Goal: Task Accomplishment & Management: Manage account settings

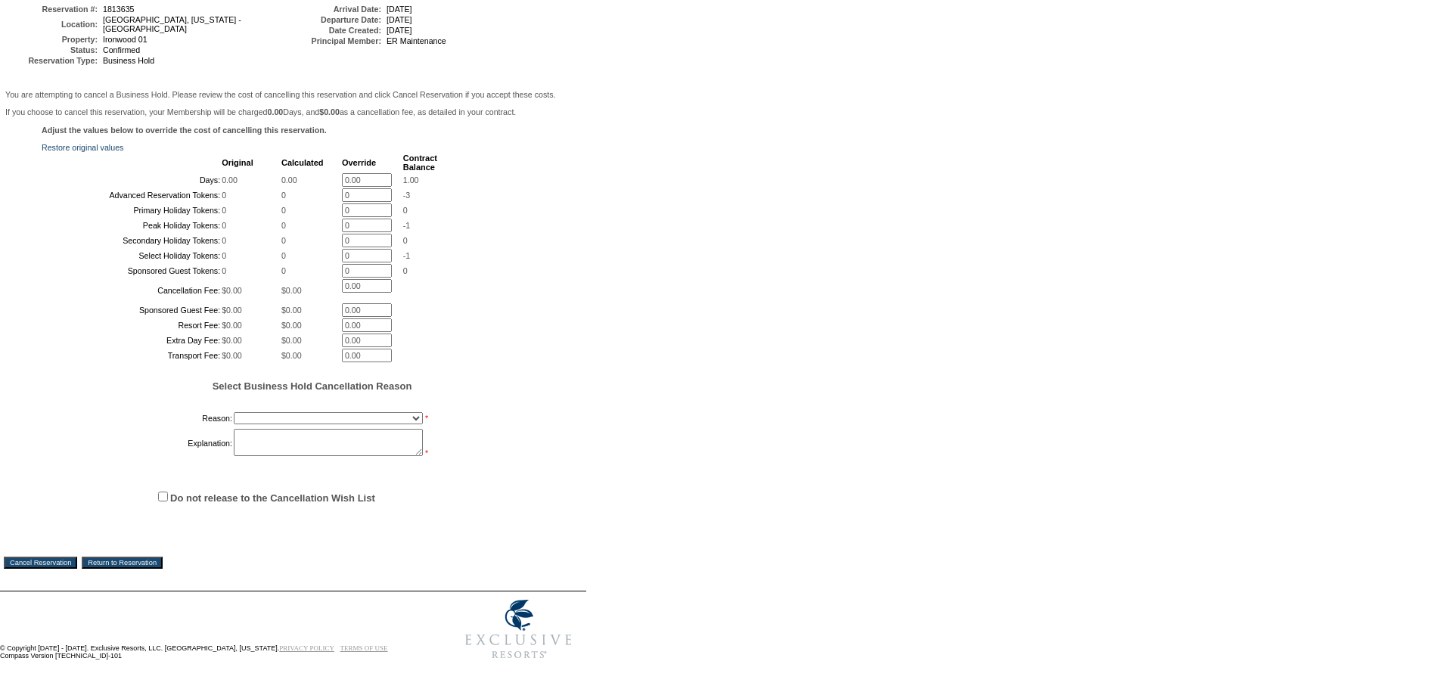
scroll to position [312, 0]
click at [281, 416] on select "Onboarding Pacification Prospect Closed Released to Members" at bounding box center [328, 418] width 189 height 12
select select "1055"
click at [234, 412] on select "Onboarding Pacification Prospect Closed Released to Members" at bounding box center [328, 418] width 189 height 12
click at [263, 445] on textarea at bounding box center [328, 442] width 189 height 27
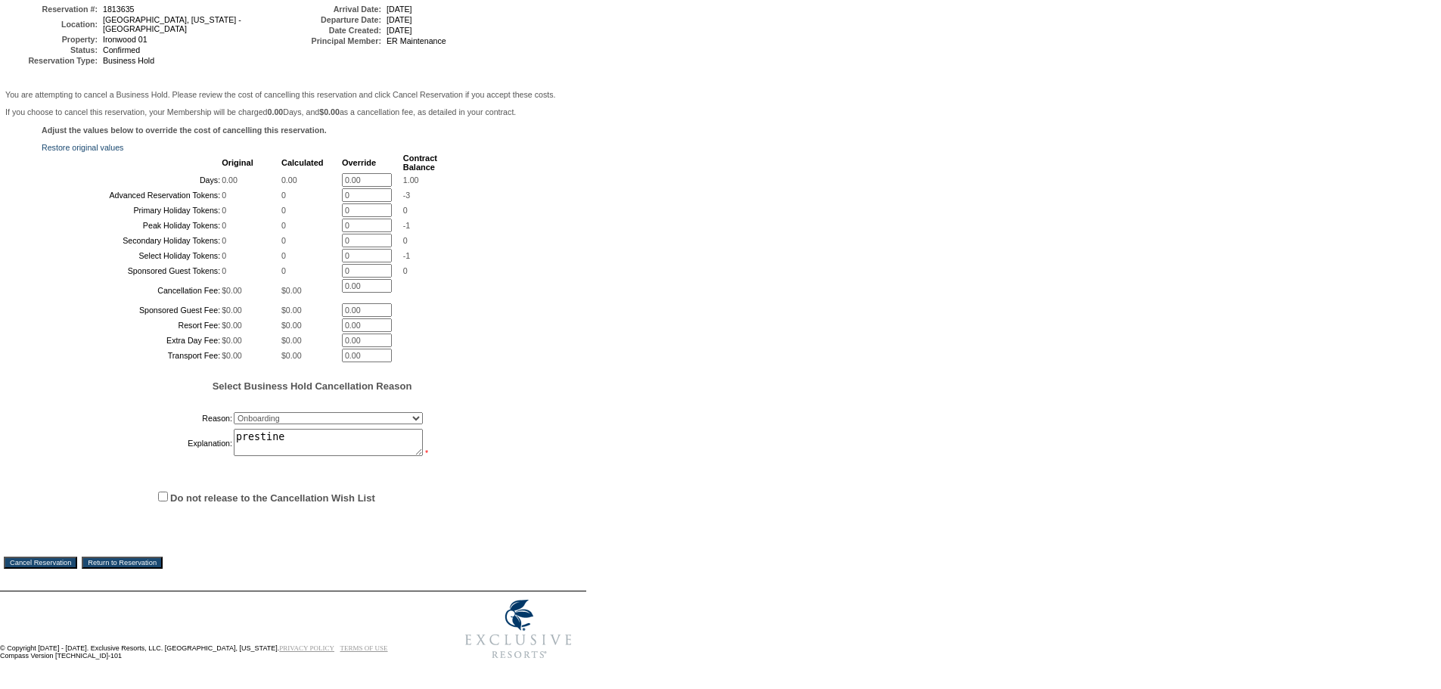
type textarea "prestine"
click at [160, 492] on input "Do not release to the Cancellation Wish List" at bounding box center [163, 497] width 10 height 10
checkbox input "true"
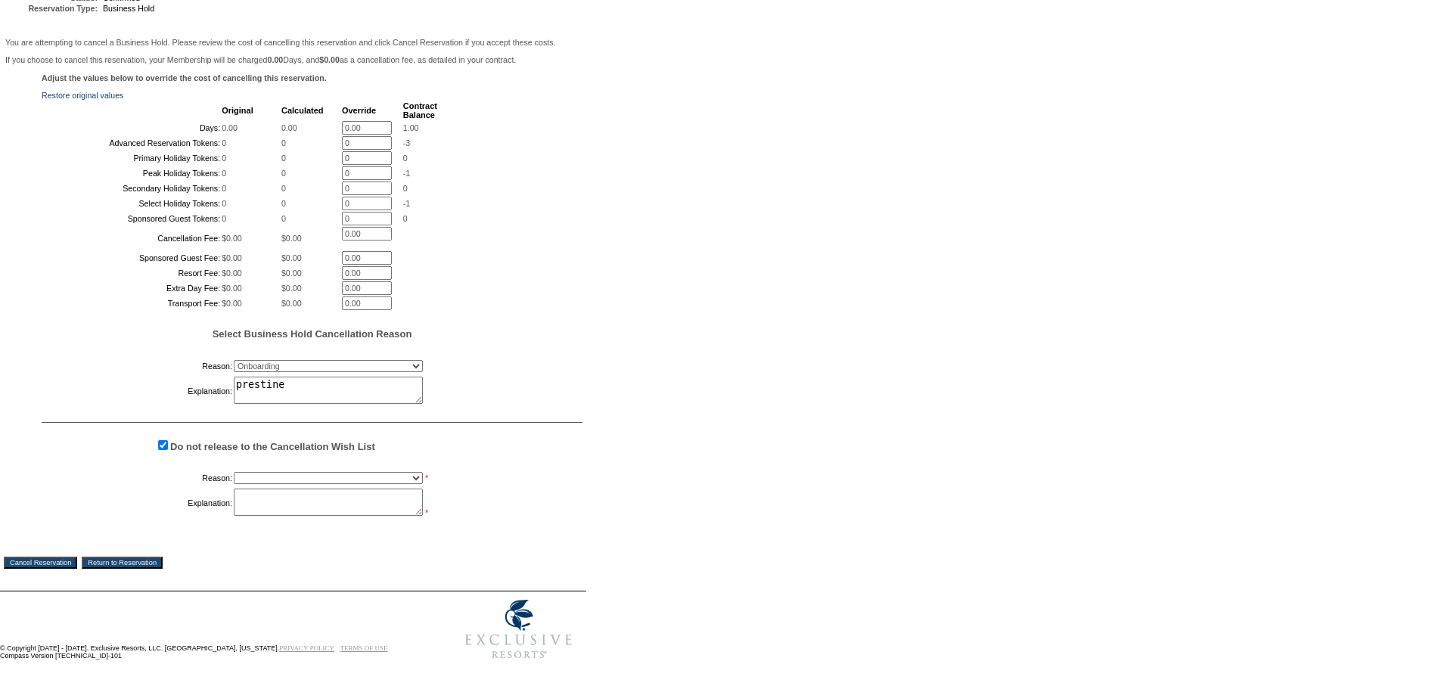
click at [284, 484] on select "Creating Continuous Stay Days Booked After Cancellation Experiential / Hotel / …" at bounding box center [328, 478] width 189 height 12
select select "1033"
click at [234, 484] on select "Creating Continuous Stay Days Booked After Cancellation Experiential / Hotel / …" at bounding box center [328, 478] width 189 height 12
drag, startPoint x: 262, startPoint y: 555, endPoint x: 247, endPoint y: 557, distance: 16.0
click at [260, 516] on textarea at bounding box center [328, 502] width 189 height 27
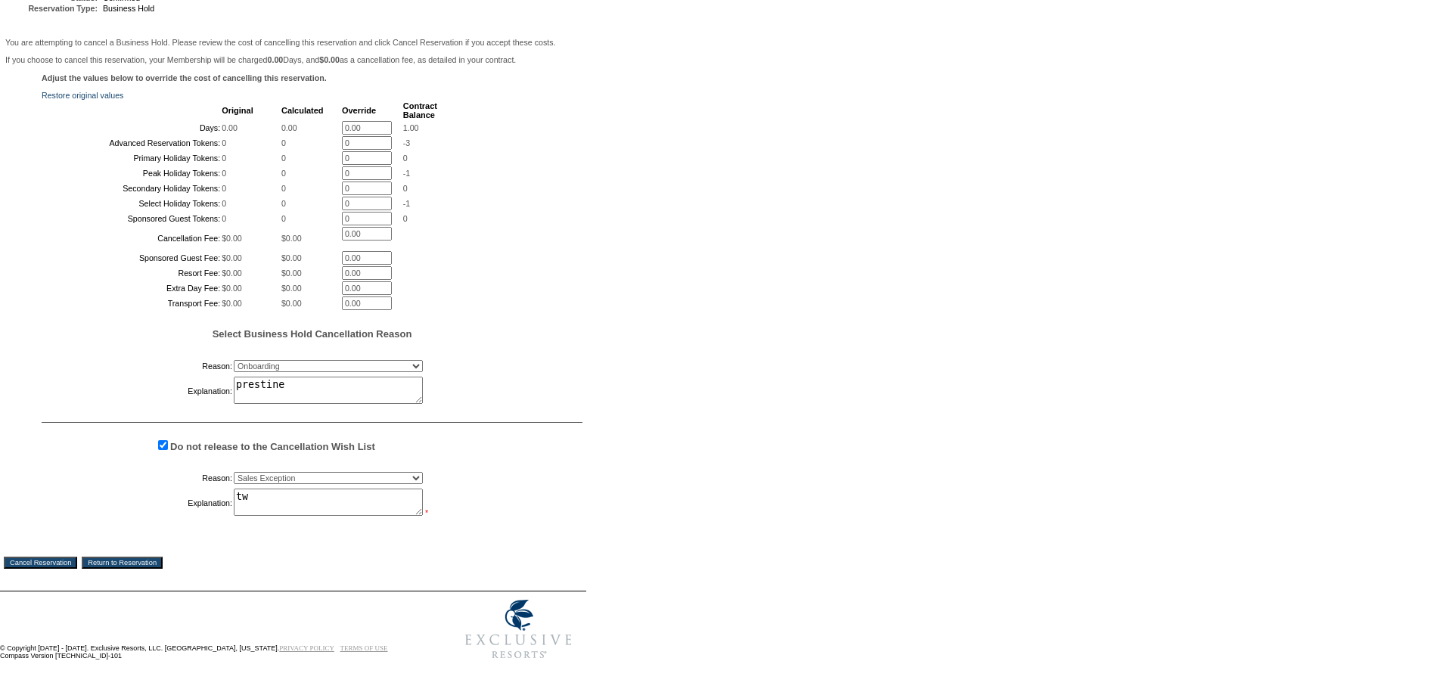
type textarea "tw"
click at [45, 569] on input "Cancel Reservation" at bounding box center [40, 563] width 73 height 12
